Goal: Check status

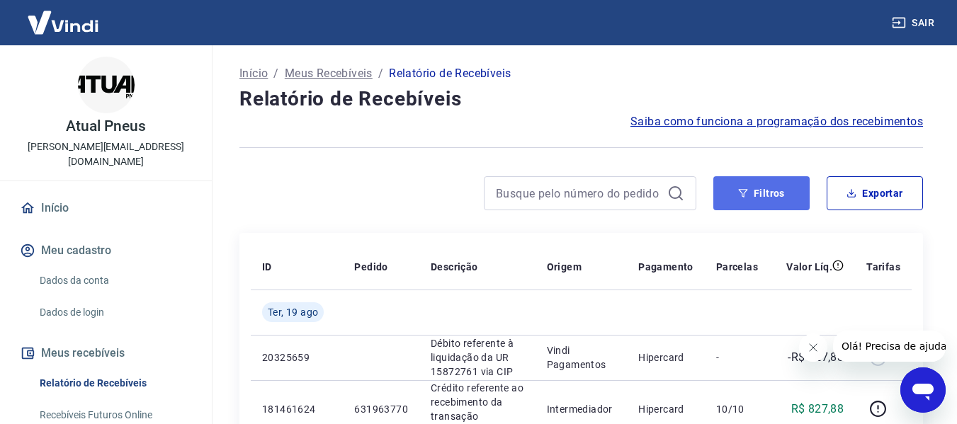
click at [777, 194] on button "Filtros" at bounding box center [761, 193] width 96 height 34
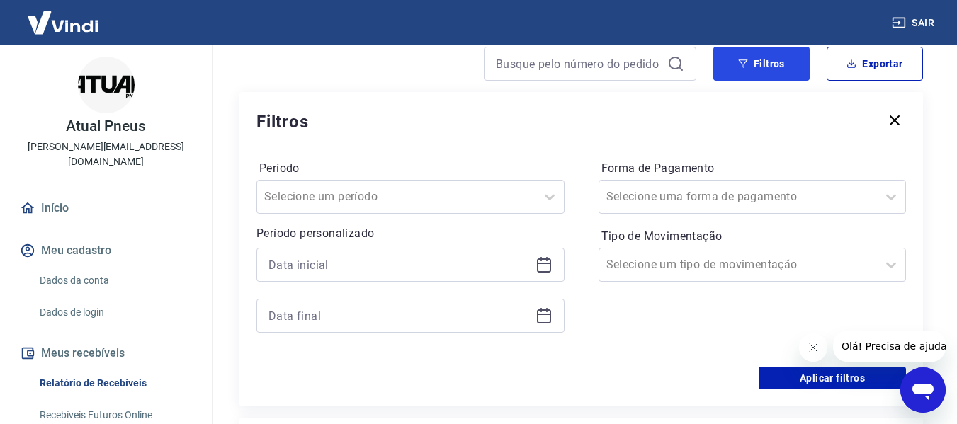
scroll to position [142, 0]
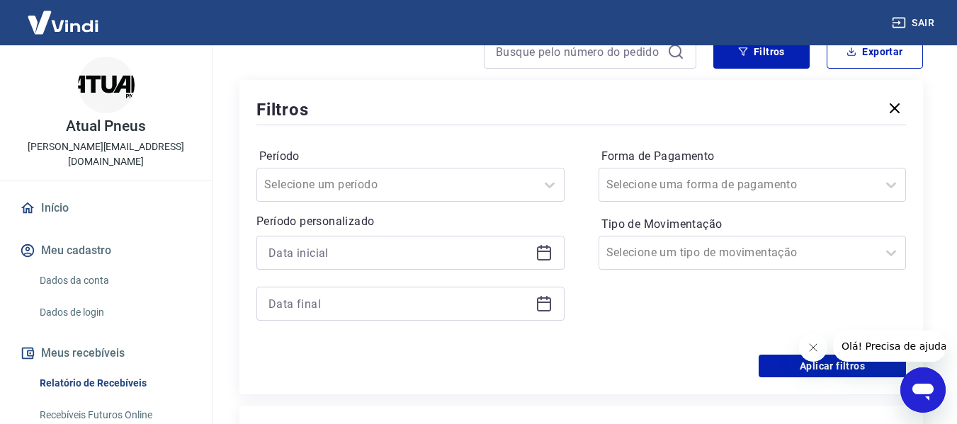
click at [545, 252] on icon at bounding box center [544, 251] width 14 height 1
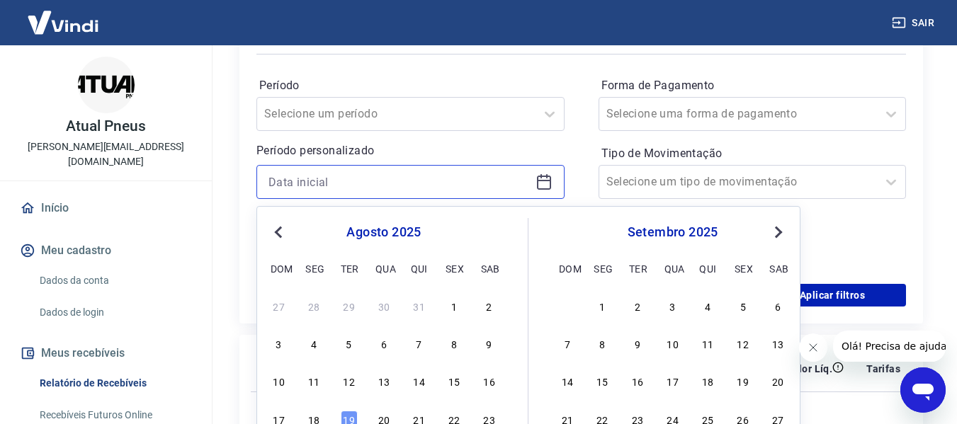
scroll to position [283, 0]
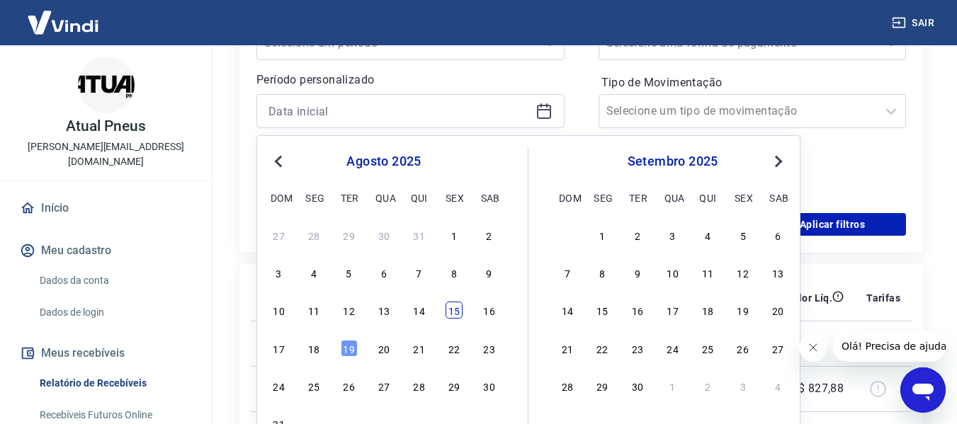
click at [449, 314] on div "15" at bounding box center [453, 310] width 17 height 17
type input "[DATE]"
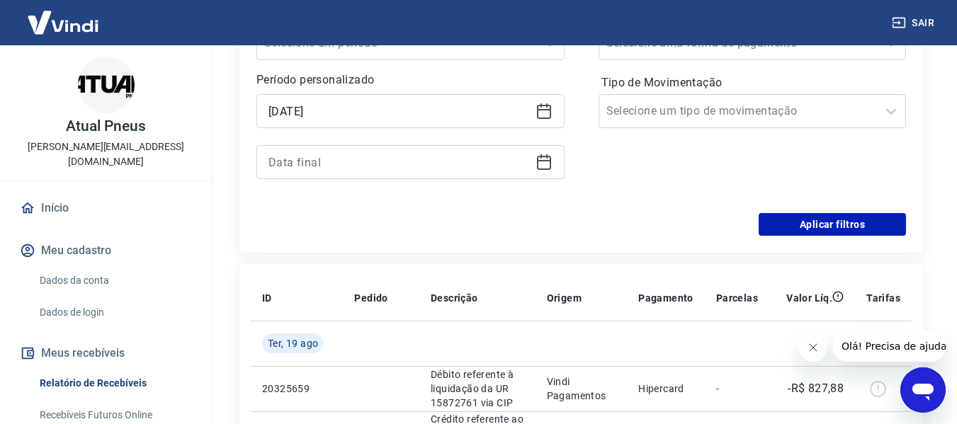
click at [542, 159] on icon at bounding box center [543, 162] width 17 height 17
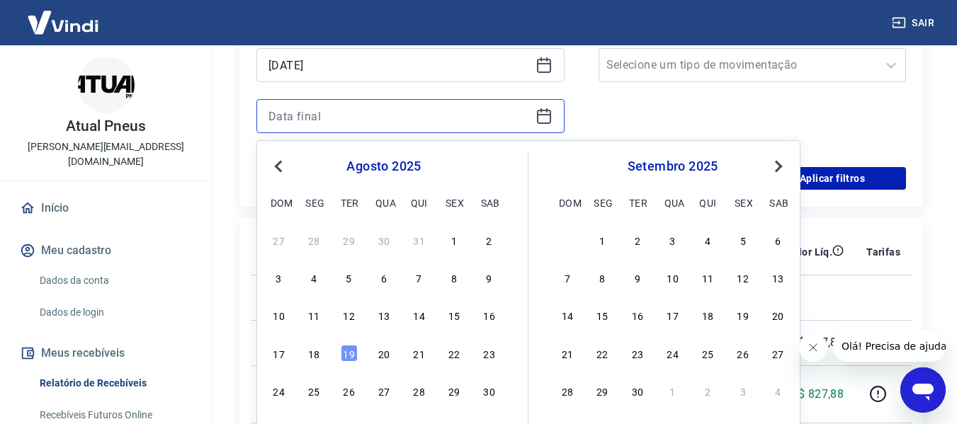
scroll to position [354, 0]
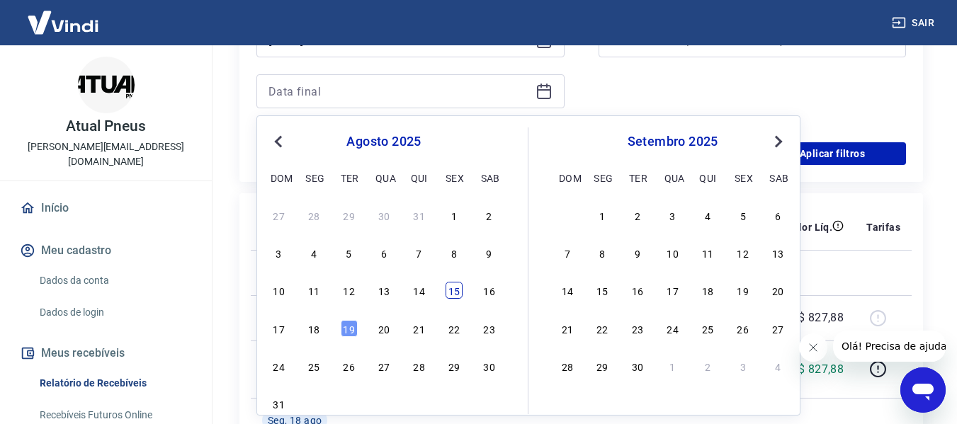
click at [452, 292] on div "15" at bounding box center [453, 290] width 17 height 17
type input "[DATE]"
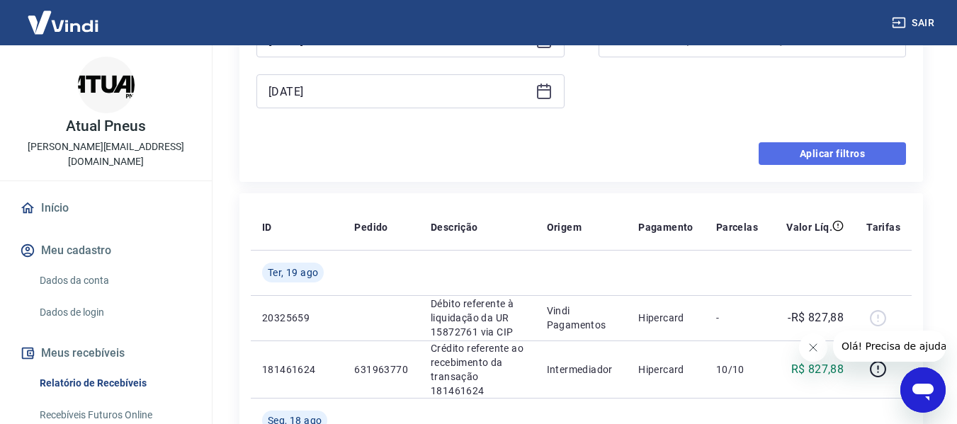
click at [797, 155] on button "Aplicar filtros" at bounding box center [831, 153] width 147 height 23
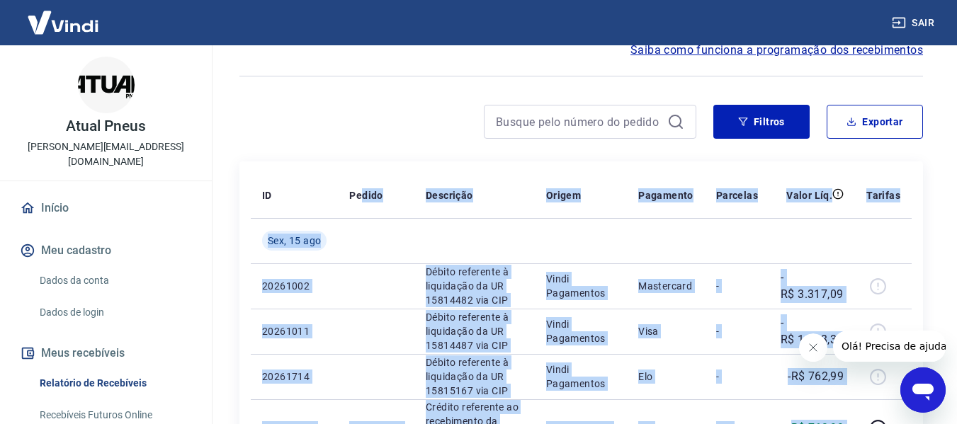
scroll to position [13, 0]
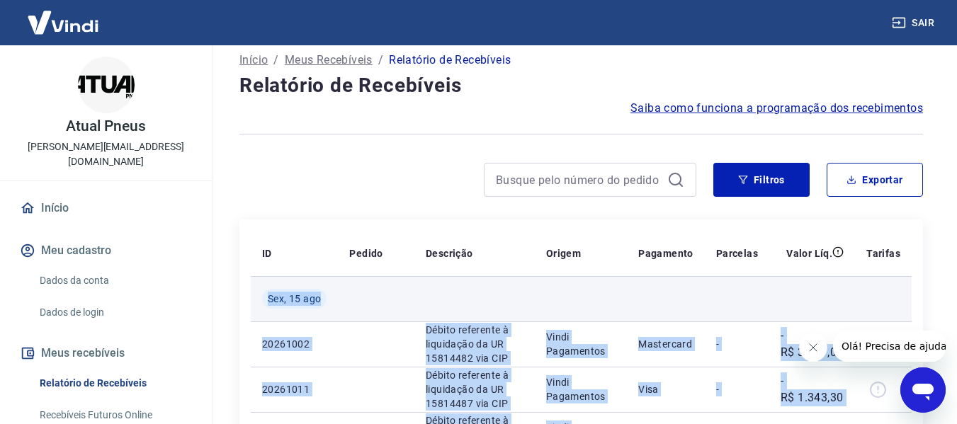
drag, startPoint x: 846, startPoint y: 169, endPoint x: 266, endPoint y: 300, distance: 595.5
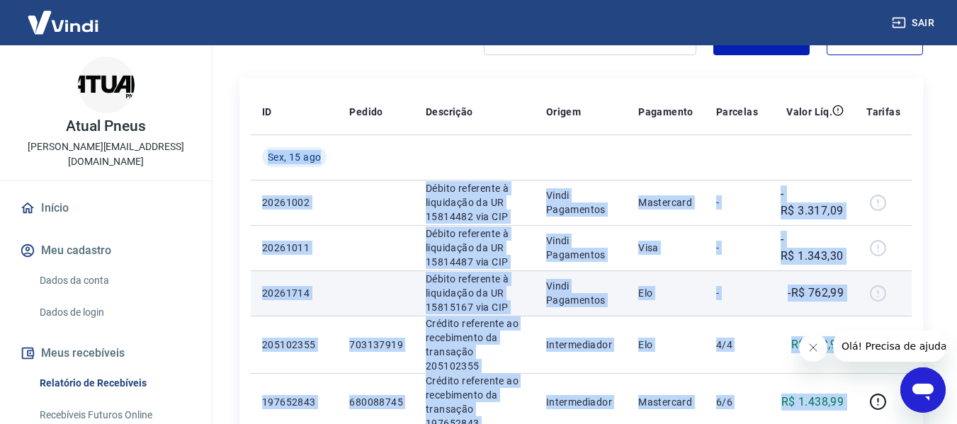
click at [678, 300] on p "Elo" at bounding box center [665, 293] width 55 height 14
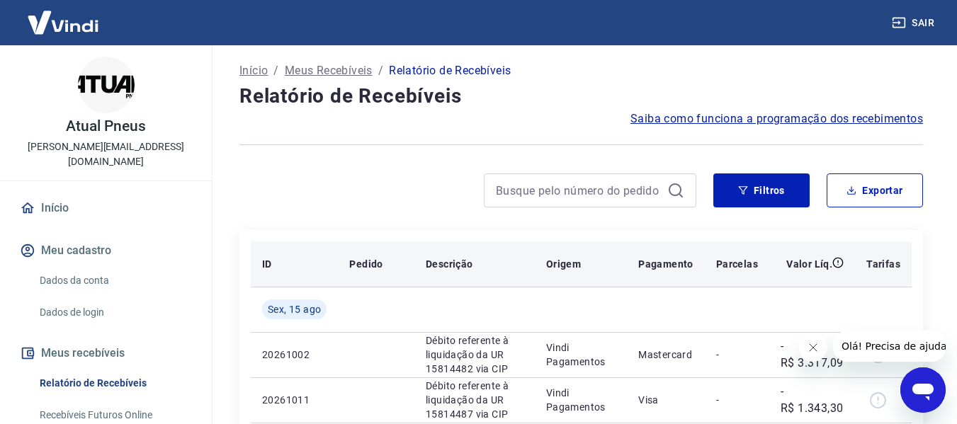
scroll to position [0, 0]
